Goal: Check status: Check status

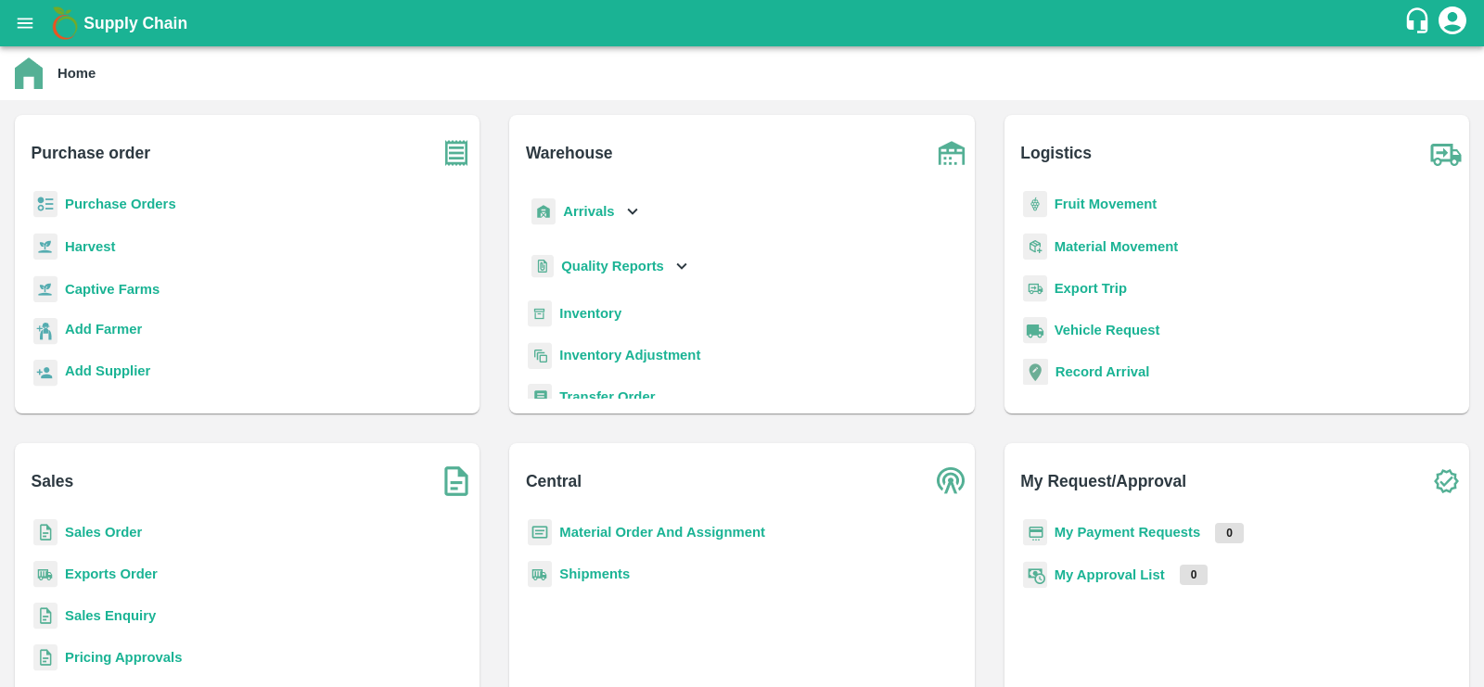
click at [107, 517] on div "Sales Sales Order Exports Order Sales Enquiry Pricing Approvals" at bounding box center [247, 592] width 465 height 299
click at [106, 540] on p "Sales Order" at bounding box center [103, 532] width 77 height 20
click at [107, 530] on b "Sales Order" at bounding box center [103, 532] width 77 height 15
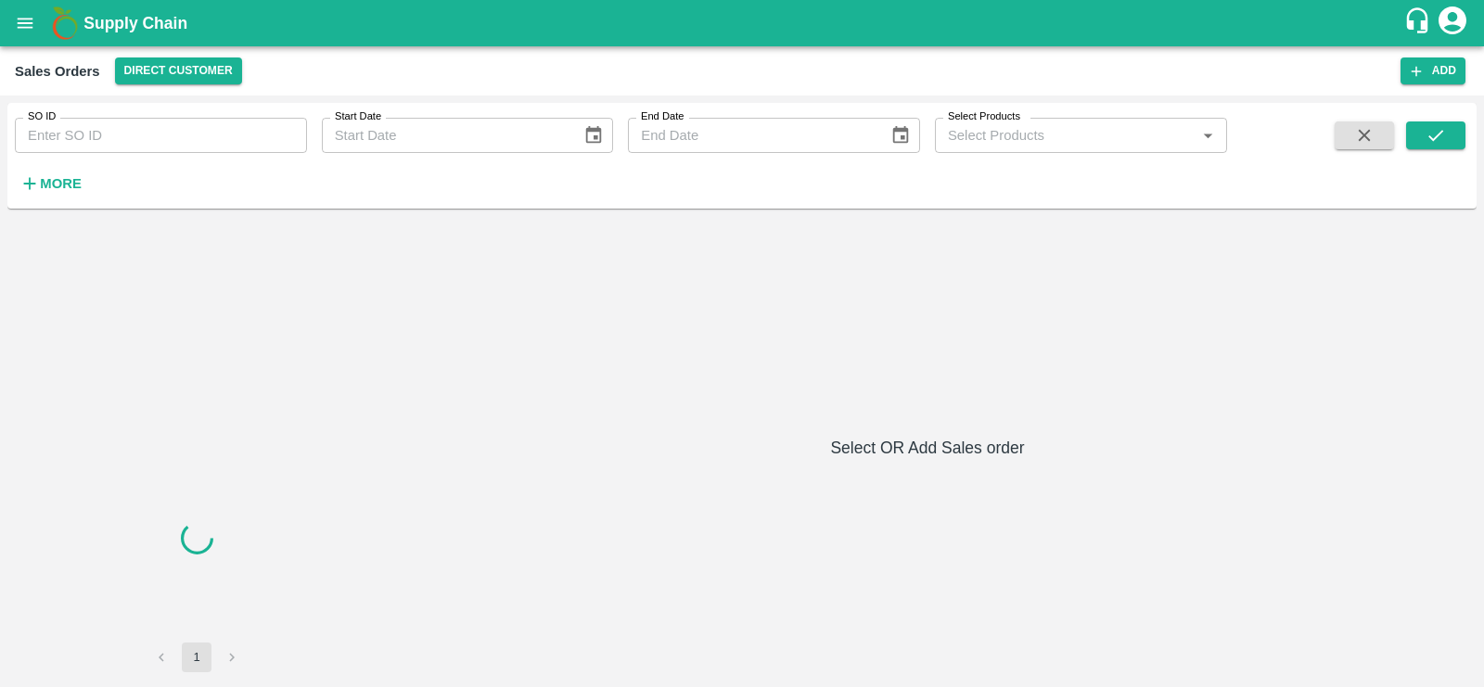
click at [212, 135] on input "SO ID" at bounding box center [161, 135] width 292 height 35
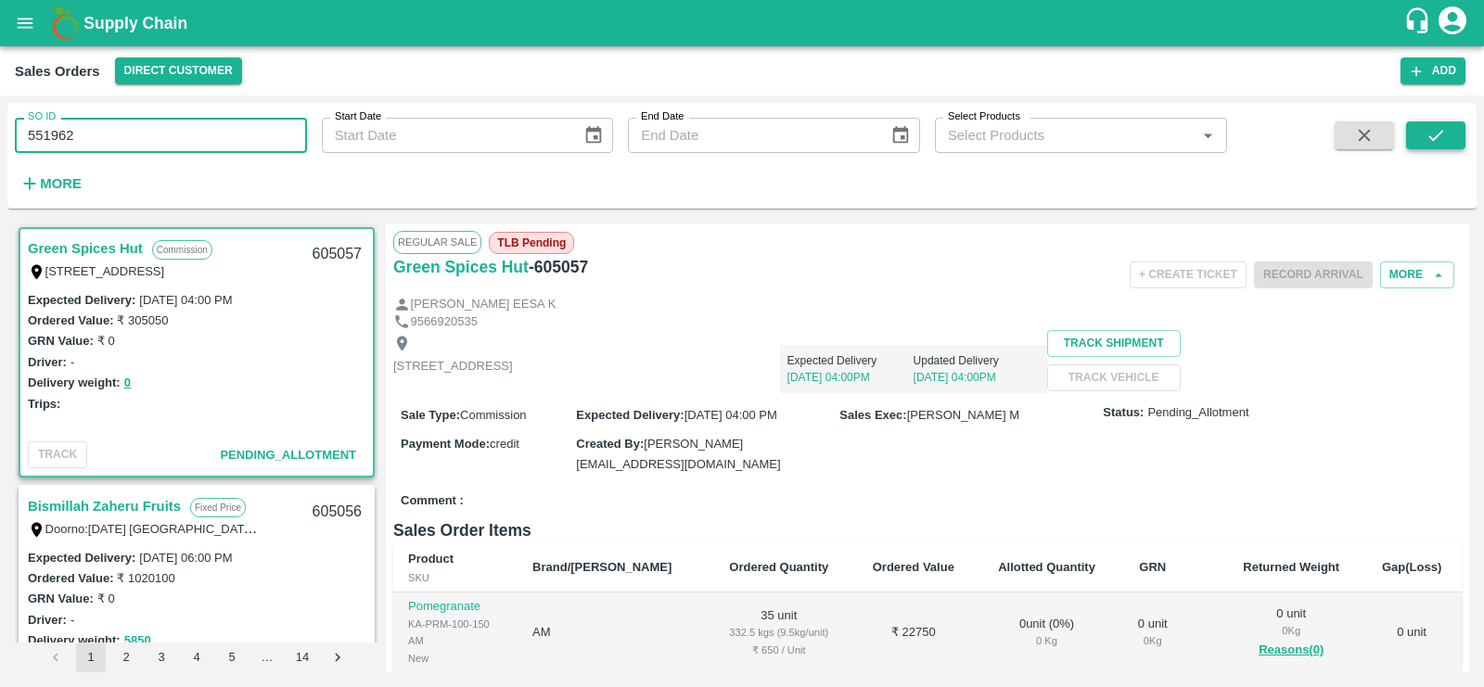
type input "551962"
click at [1423, 133] on button "submit" at bounding box center [1435, 135] width 59 height 28
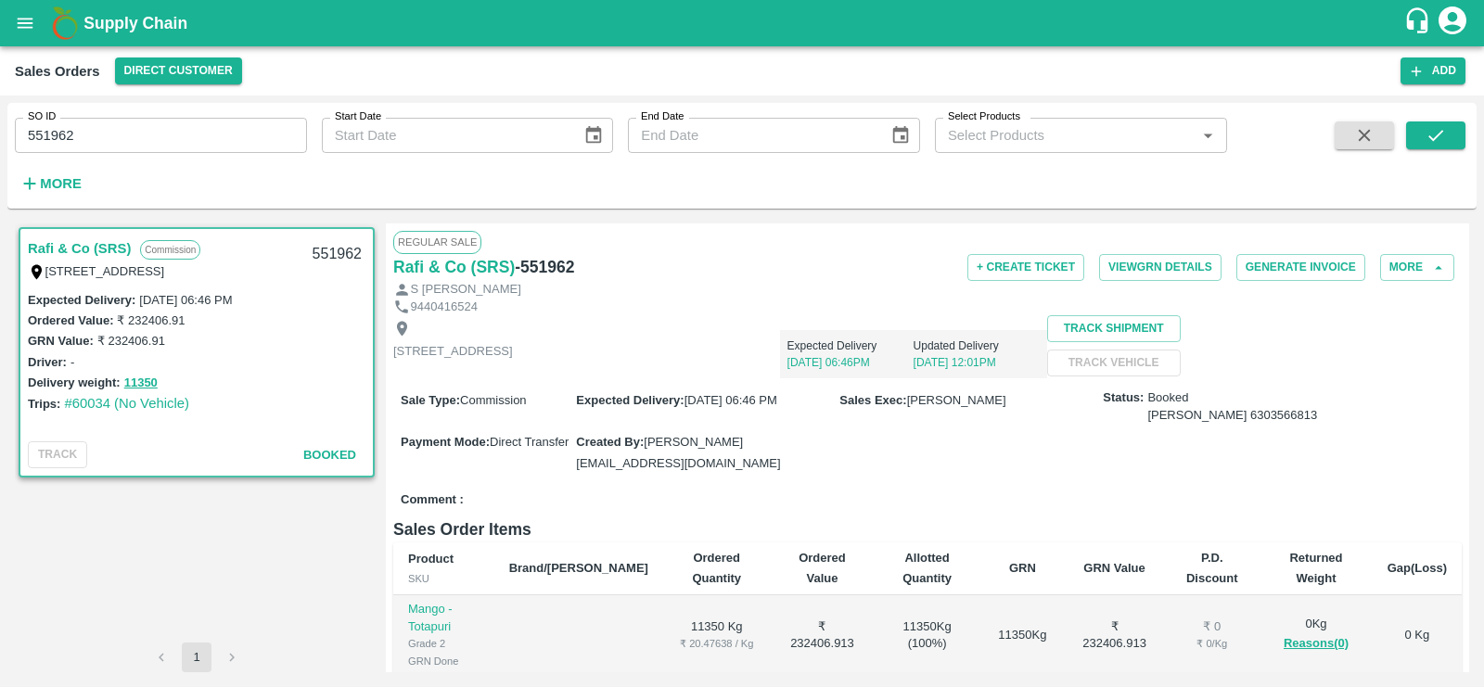
click at [114, 240] on link "Rafi & Co (SRS)" at bounding box center [79, 248] width 103 height 24
click at [1408, 266] on button "More" at bounding box center [1417, 267] width 74 height 27
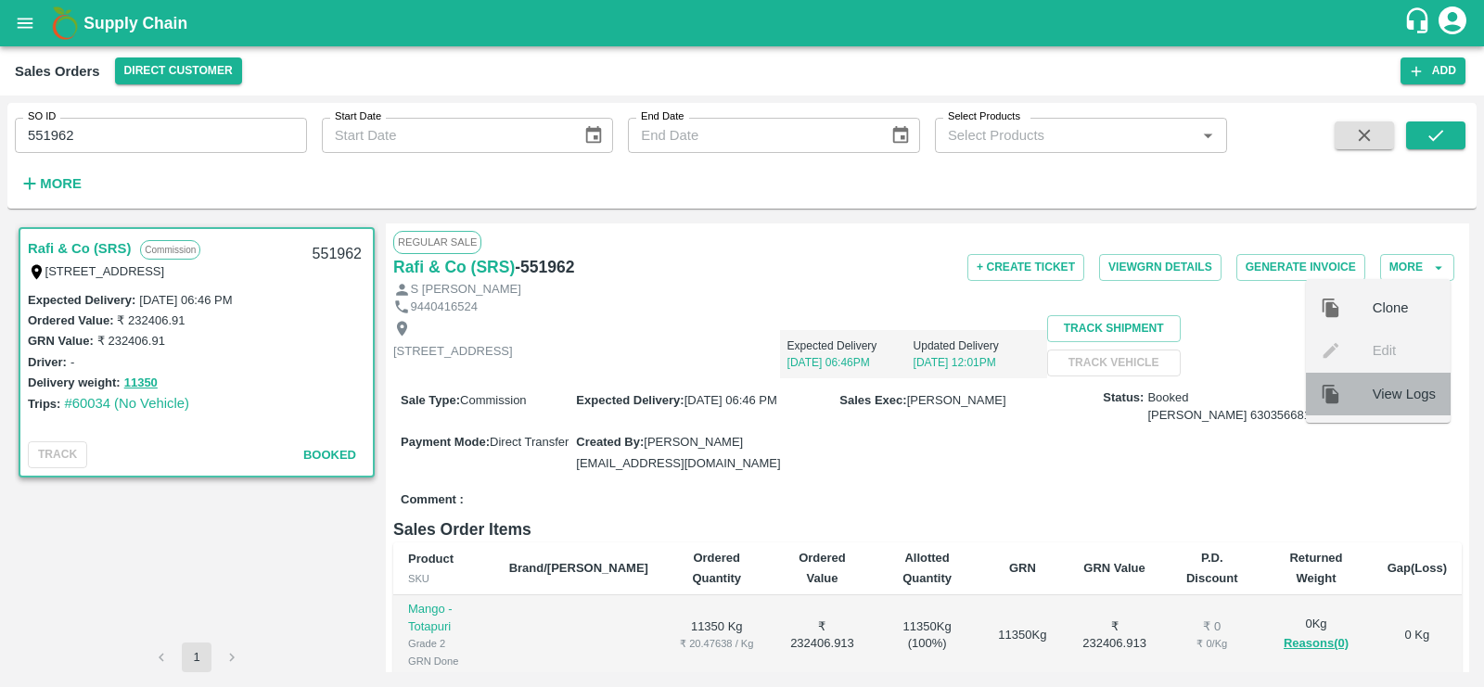
click at [1384, 401] on span "View Logs" at bounding box center [1403, 394] width 63 height 20
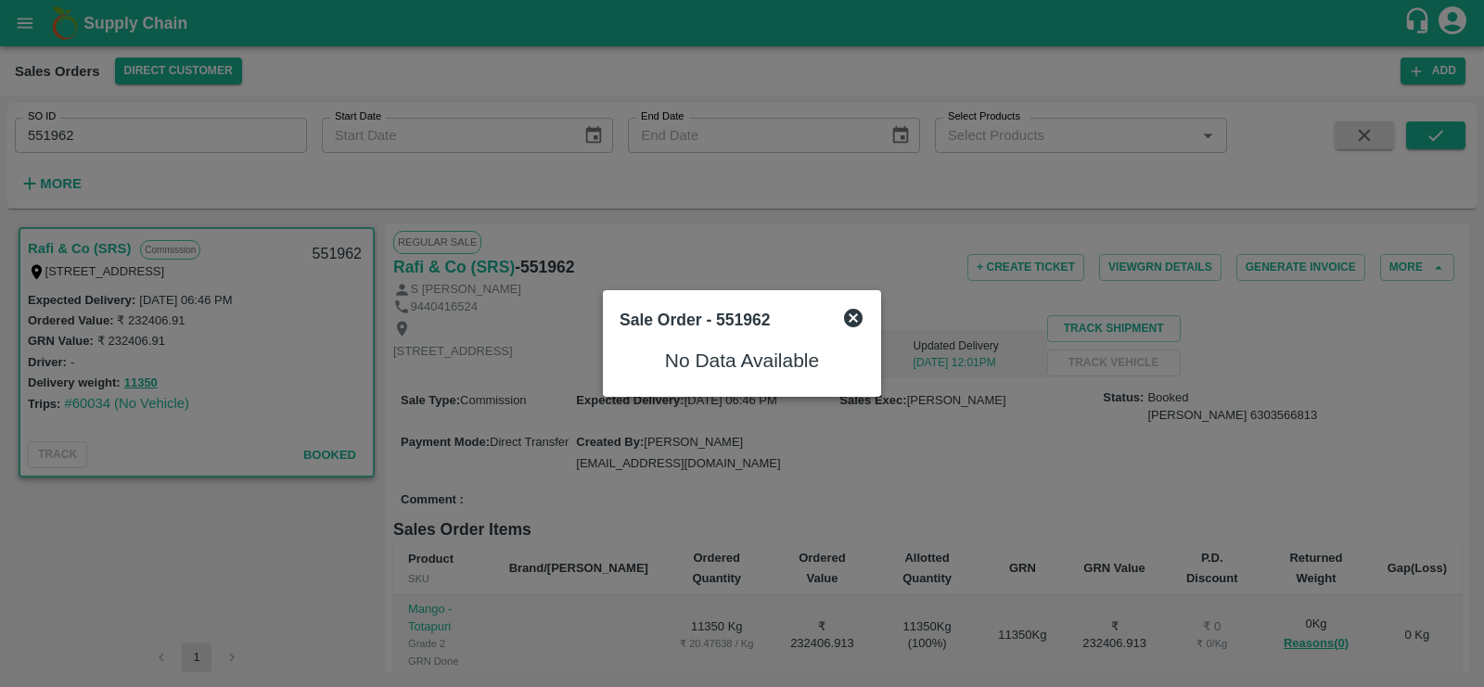
click at [857, 321] on icon at bounding box center [853, 318] width 22 height 22
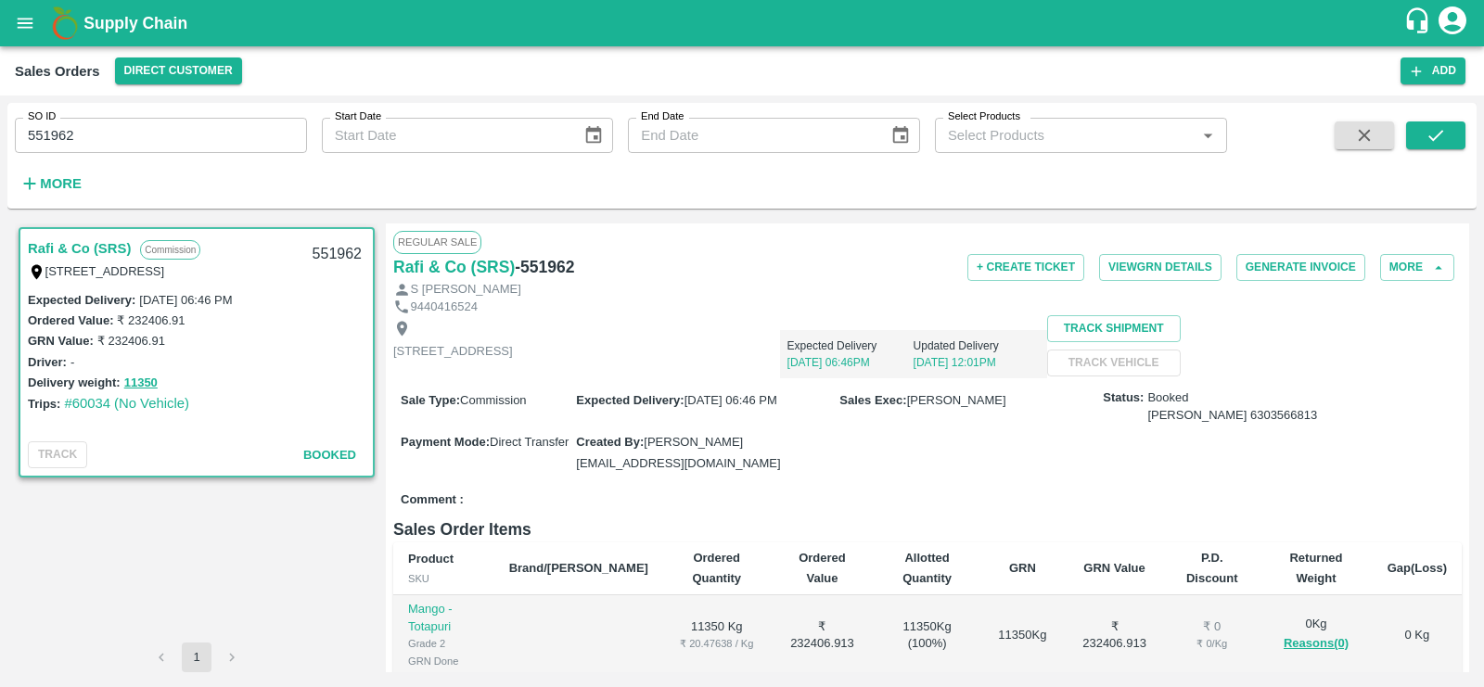
scroll to position [35, 0]
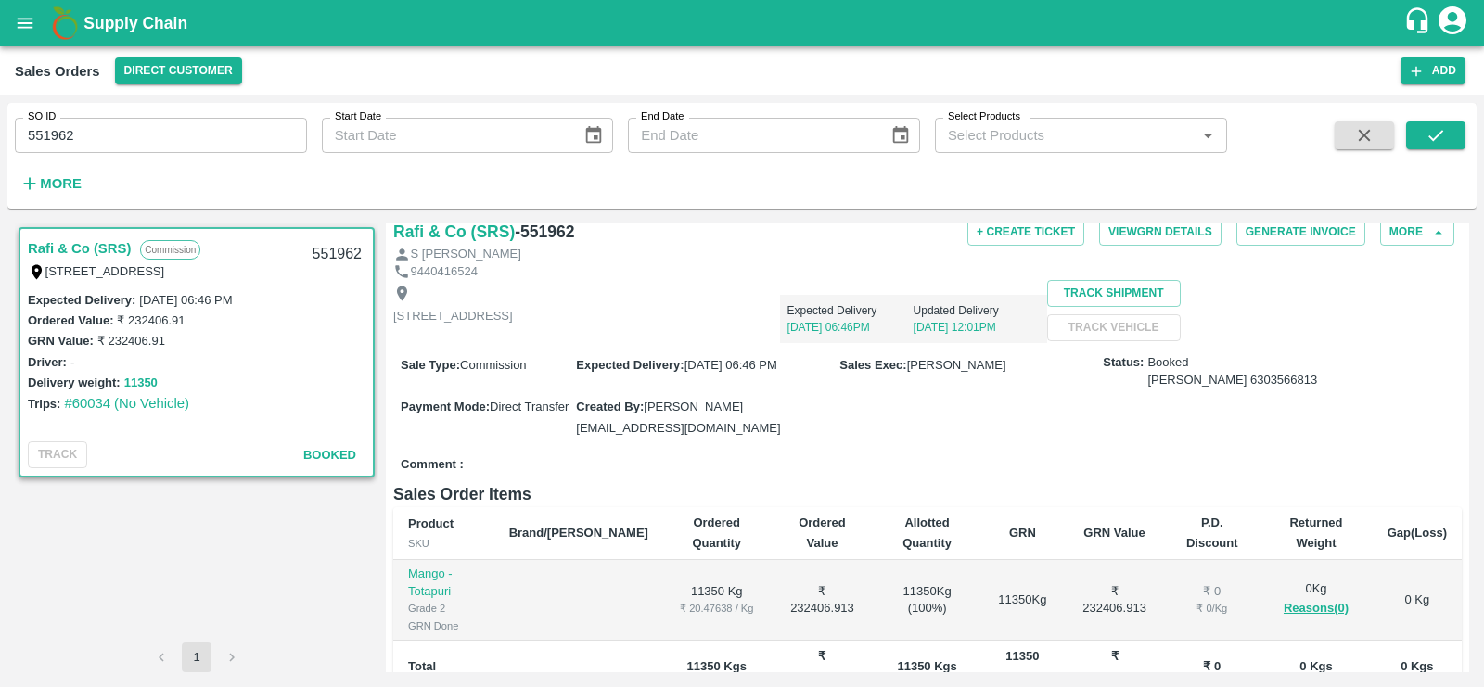
click at [1039, 323] on p "[DATE] 12:01PM" at bounding box center [976, 327] width 126 height 17
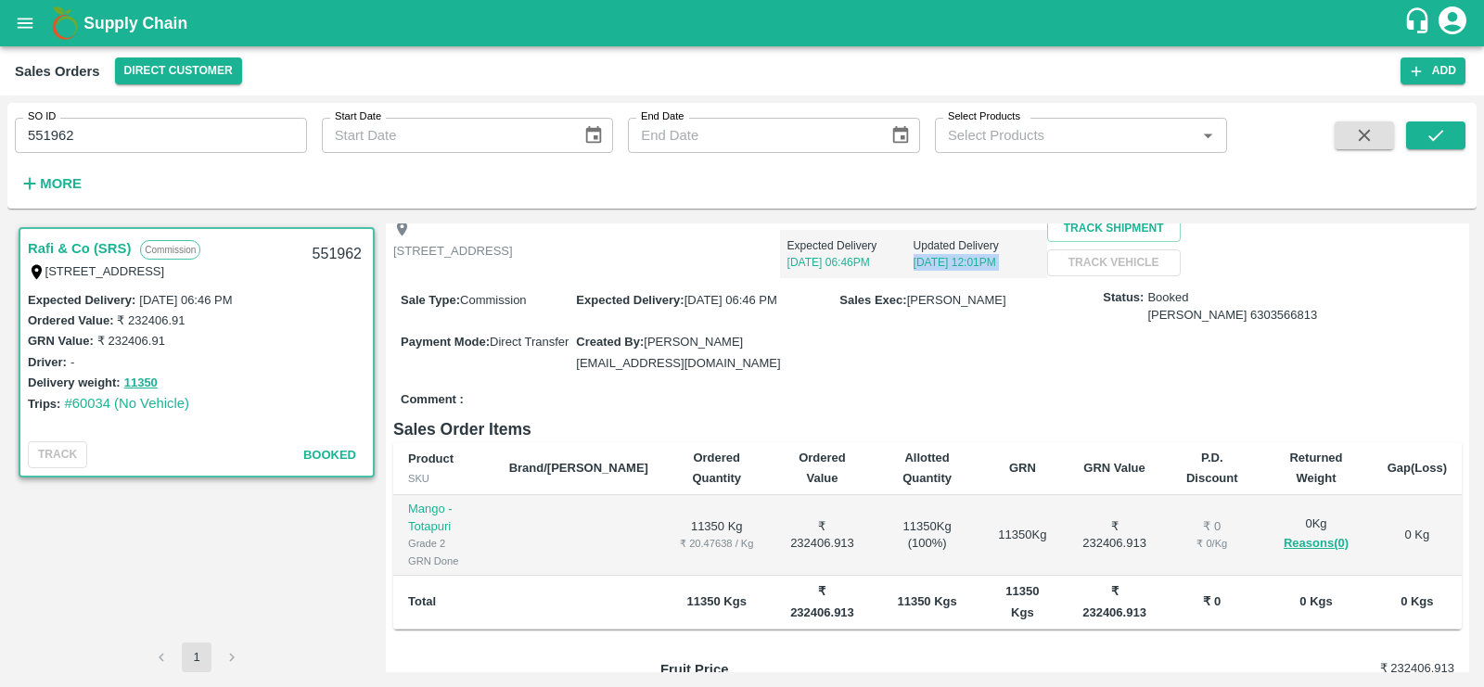
scroll to position [68, 0]
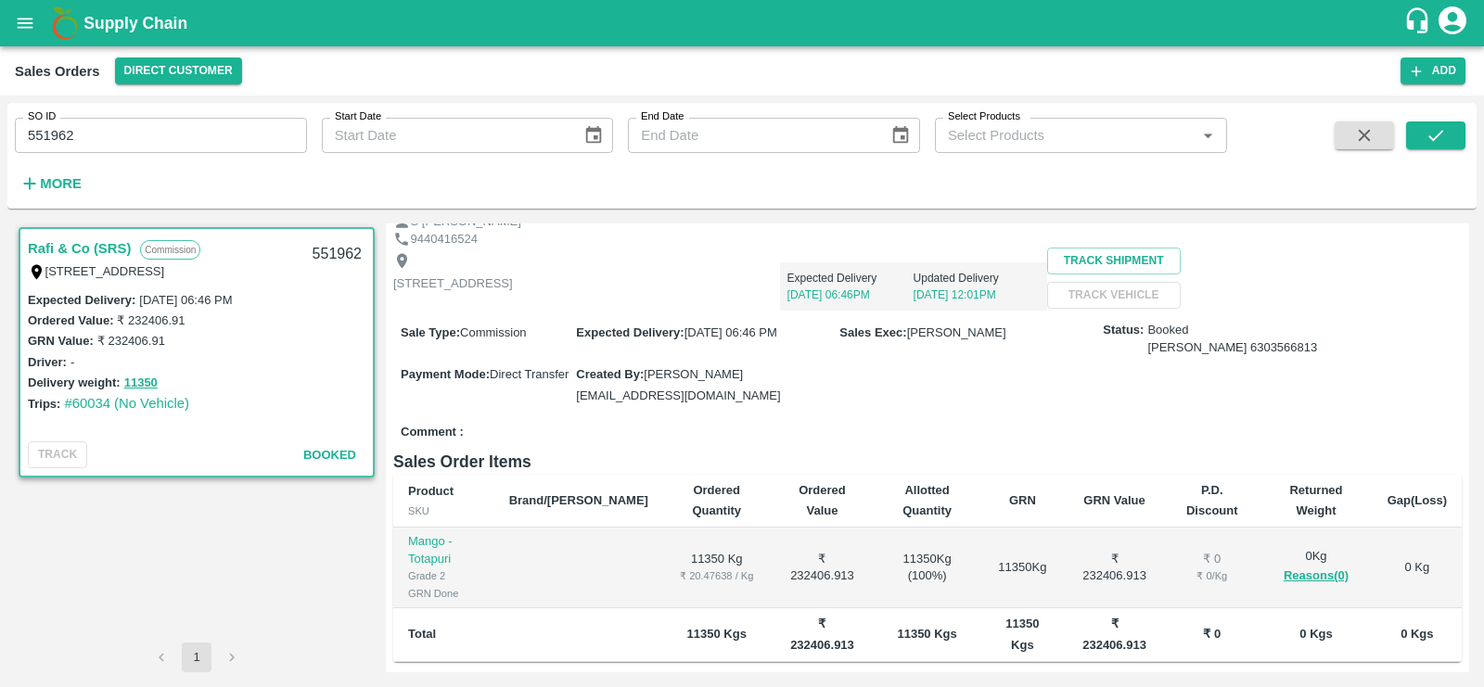
click at [913, 295] on p "[DATE] 06:46PM" at bounding box center [850, 295] width 126 height 17
click at [1039, 293] on p "[DATE] 12:01PM" at bounding box center [976, 295] width 126 height 17
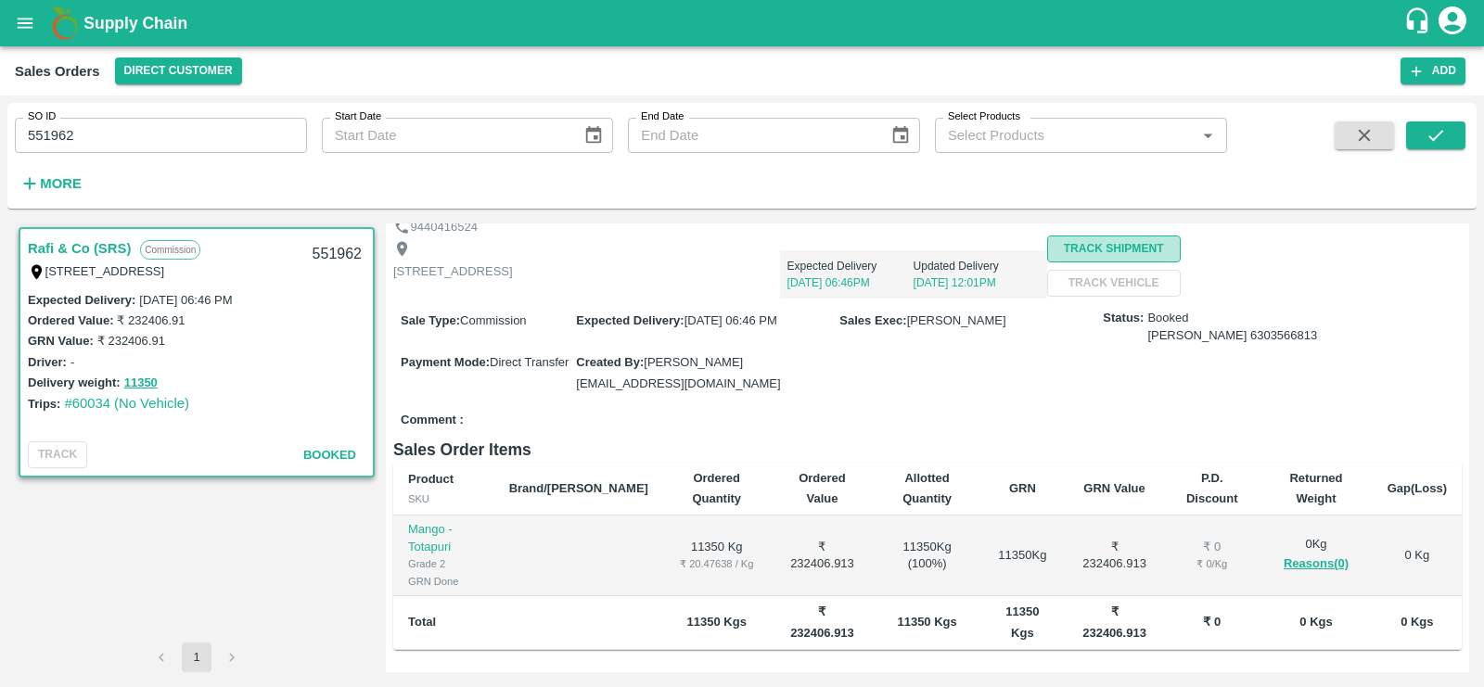
click at [1047, 262] on button "Track Shipment" at bounding box center [1114, 249] width 134 height 27
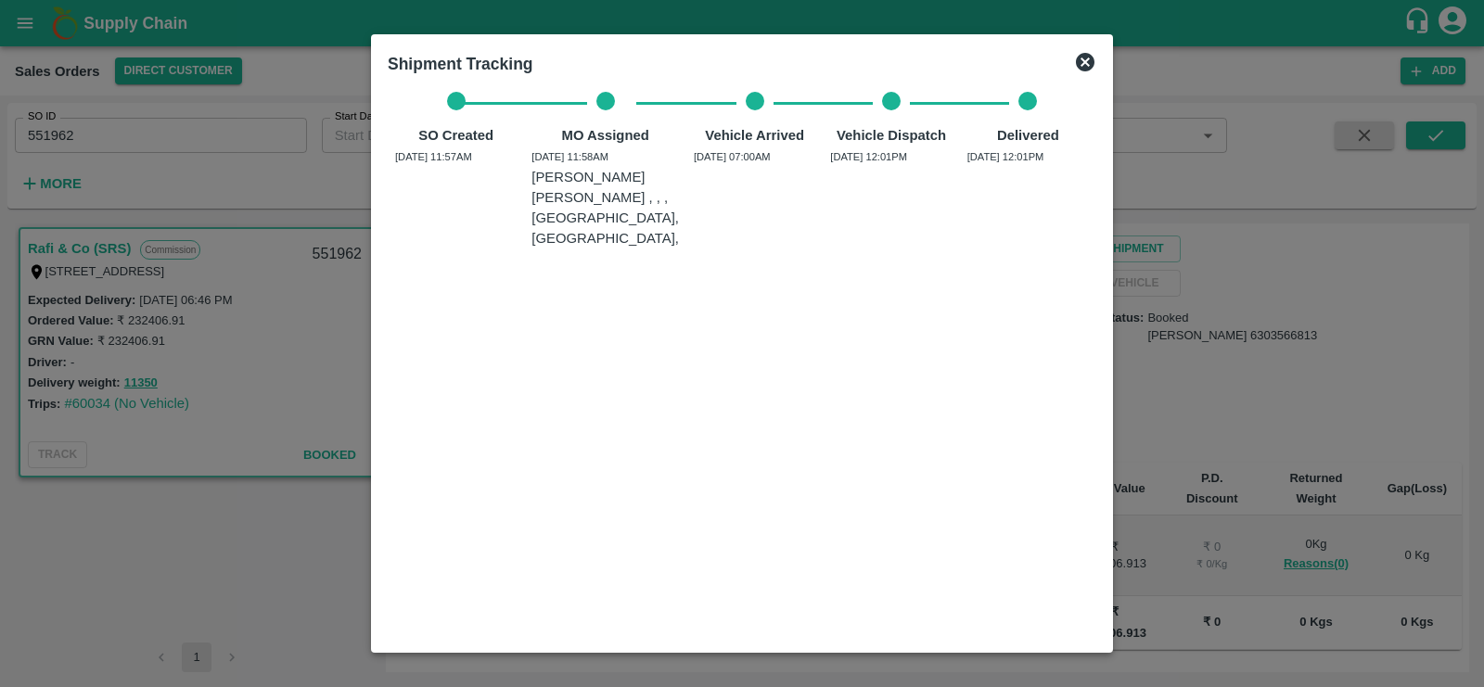
drag, startPoint x: 395, startPoint y: 162, endPoint x: 1026, endPoint y: 172, distance: 630.6
click at [1030, 172] on div "SO Created [DATE] 11:57AM MO Assigned [DATE] 11:58AM [PERSON_NAME] [PERSON_NAME…" at bounding box center [742, 171] width 708 height 158
click at [1026, 172] on div "SO Created [DATE] 11:57AM MO Assigned [DATE] 11:58AM [PERSON_NAME] [PERSON_NAME…" at bounding box center [742, 171] width 708 height 158
click at [1087, 66] on icon at bounding box center [1085, 62] width 19 height 19
